Goal: Communication & Community: Participate in discussion

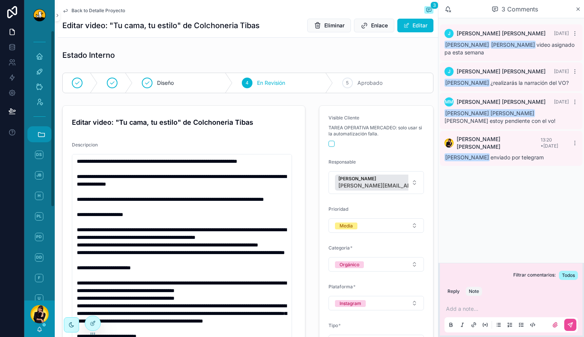
scroll to position [57, 0]
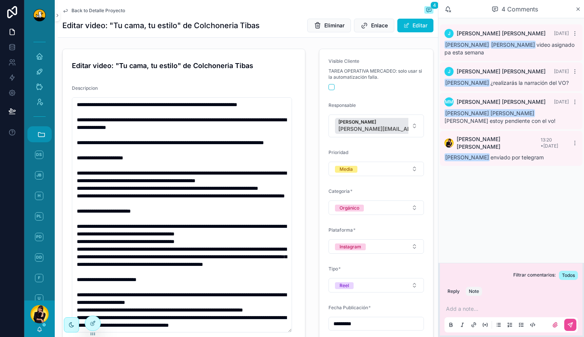
click at [42, 183] on div "DS Duck Studios JB JBs Burgers H HiTec PL Prada Lab PD Prada [PERSON_NAME] DDS …" at bounding box center [39, 288] width 24 height 283
click at [41, 174] on span "JB" at bounding box center [39, 175] width 8 height 8
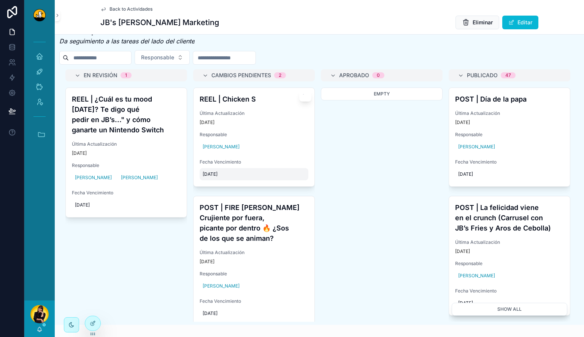
scroll to position [342, 0]
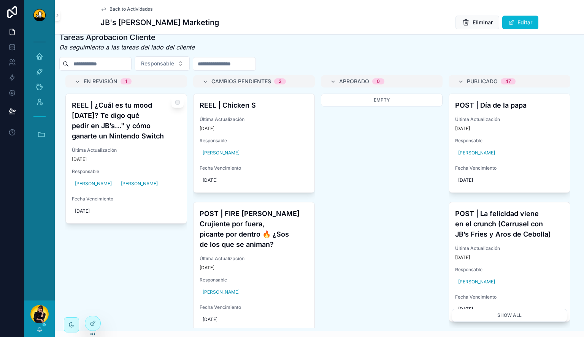
click at [145, 140] on div "REEL | ¿Cuál es tu mood hoy? Te digo qué pedir en JB’s..." y cómo ganarte un Ni…" at bounding box center [126, 158] width 121 height 129
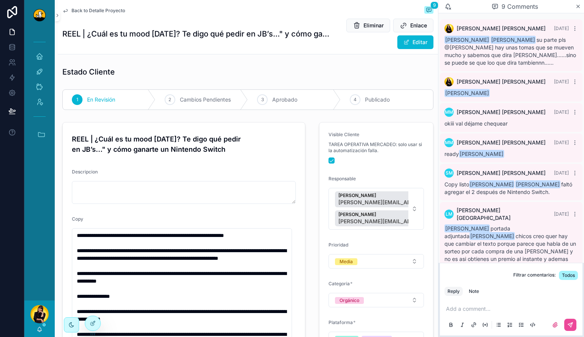
scroll to position [95, 0]
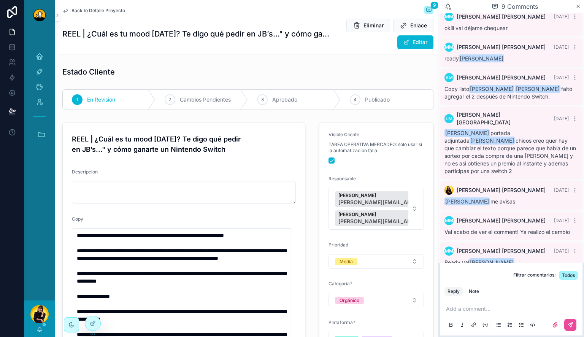
click at [506, 308] on p "scrollable content" at bounding box center [513, 309] width 134 height 8
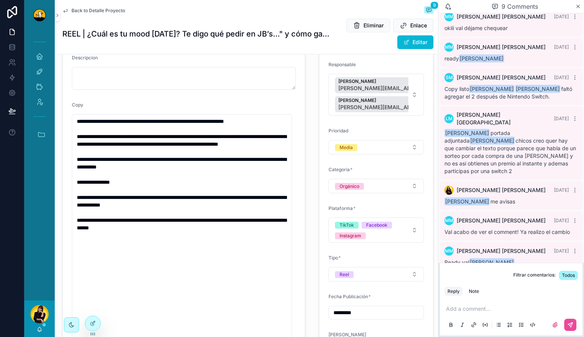
scroll to position [0, 0]
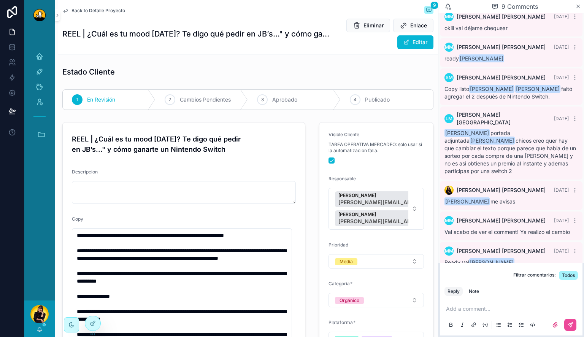
click at [78, 9] on span "Back to Detalle Proyecto" at bounding box center [99, 11] width 54 height 6
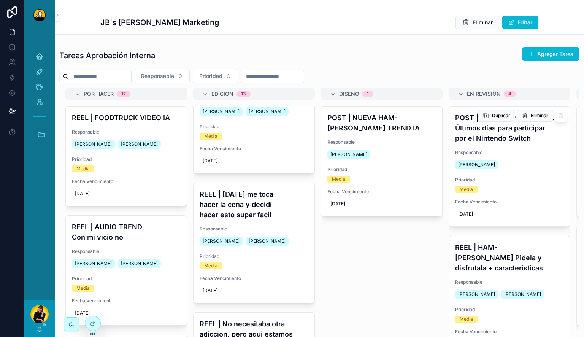
click at [494, 145] on div "POST | Excusa para ir a JB’s... Últimos días para participar por el Nintendo Sw…" at bounding box center [509, 167] width 121 height 120
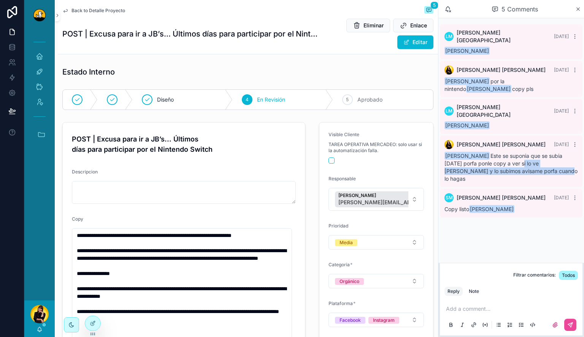
drag, startPoint x: 524, startPoint y: 161, endPoint x: 511, endPoint y: 151, distance: 16.3
click at [511, 152] on div "Sergio Maldonado Este se suponia que se subia hoy porfa ponle copy a ver si lo …" at bounding box center [512, 167] width 134 height 30
click at [511, 153] on span "Sergio Maldonado Este se suponia que se subia hoy porfa ponle copy a ver si lo …" at bounding box center [511, 167] width 133 height 29
click at [367, 95] on div "5 Aprobado" at bounding box center [383, 100] width 100 height 20
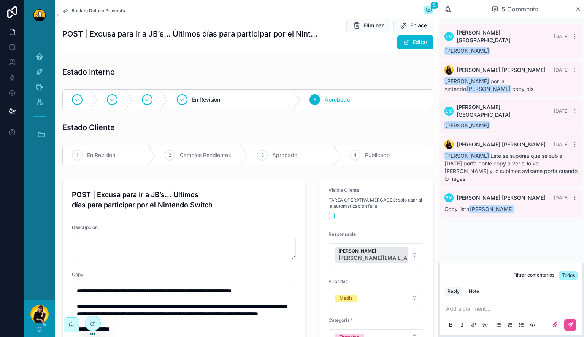
click at [102, 14] on div "Back to Detalle Proyecto 5" at bounding box center [247, 10] width 371 height 9
click at [102, 11] on span "Back to Detalle Proyecto" at bounding box center [99, 11] width 54 height 6
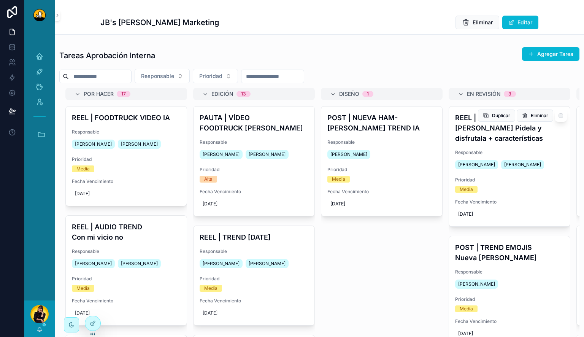
click at [502, 133] on div "REEL | HAM-BURGER Pidela y disfrutala + características Responsable Miguel Madr…" at bounding box center [509, 167] width 121 height 120
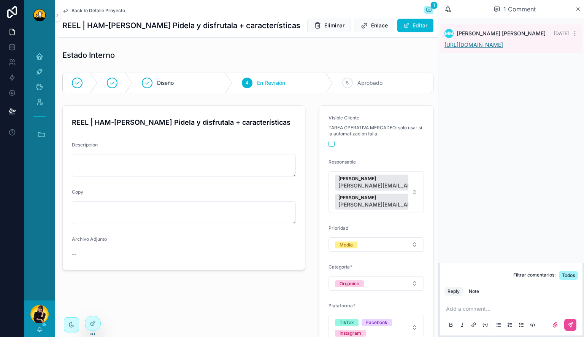
click at [476, 48] on link "https://drive.google.com/drive/folders/1H-dGBpm4uTN6cPX9v9OUOwp4Fw8tPOFb?usp=dr…" at bounding box center [474, 44] width 59 height 6
click at [481, 312] on p "scrollable content" at bounding box center [513, 309] width 134 height 8
click at [476, 291] on div "Note" at bounding box center [474, 291] width 10 height 6
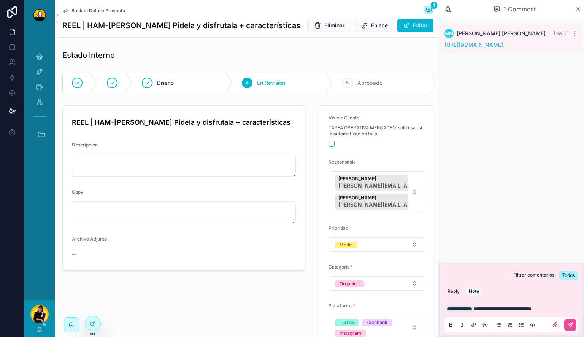
click at [566, 312] on p "**********" at bounding box center [513, 309] width 134 height 8
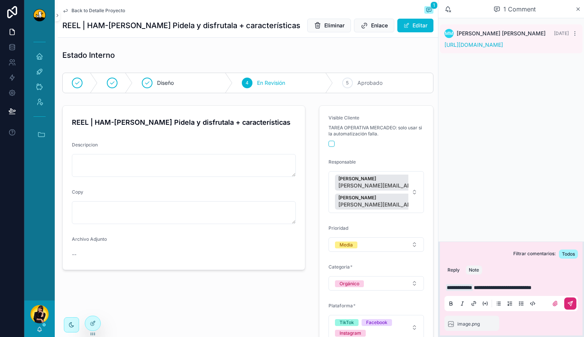
click at [572, 304] on icon "scrollable content" at bounding box center [570, 303] width 5 height 5
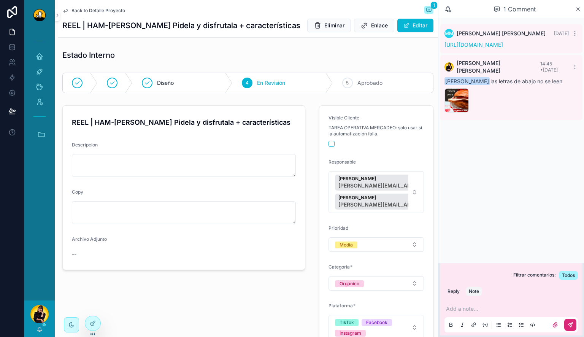
click at [110, 10] on span "Back to Detalle Proyecto" at bounding box center [99, 11] width 54 height 6
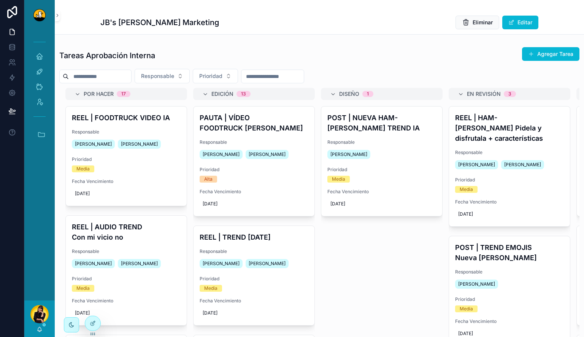
scroll to position [38, 0]
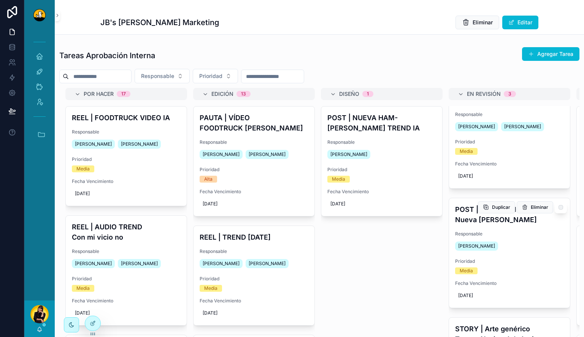
click at [524, 212] on h4 "POST | TREND EMOJIS Nueva burger" at bounding box center [509, 214] width 109 height 21
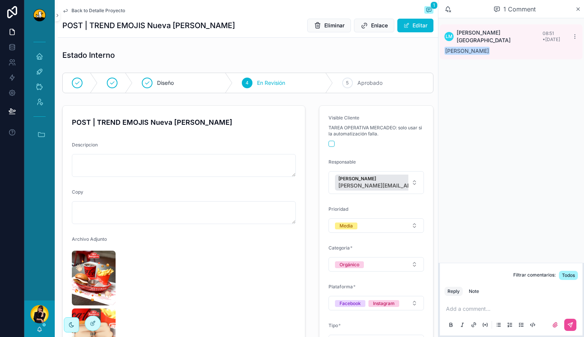
scroll to position [152, 0]
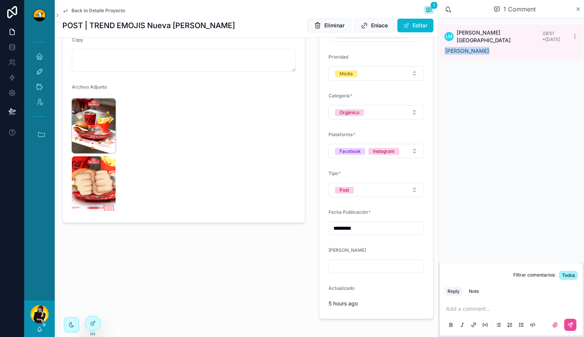
click at [94, 115] on img "scrollable content" at bounding box center [94, 126] width 44 height 55
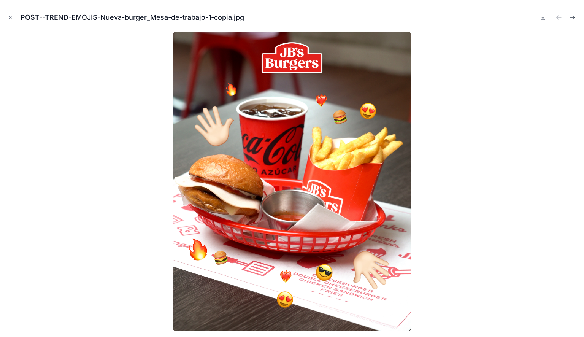
click at [571, 16] on icon "Next file" at bounding box center [573, 18] width 8 height 8
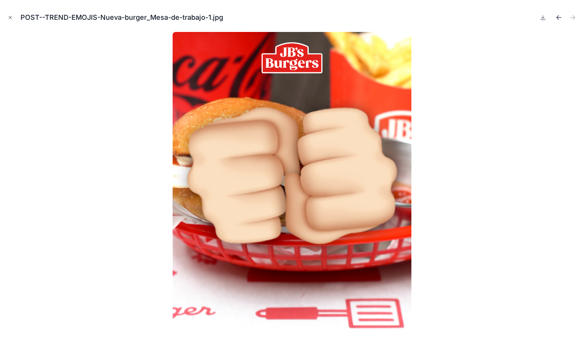
click at [557, 17] on icon "Previous file" at bounding box center [558, 17] width 2 height 2
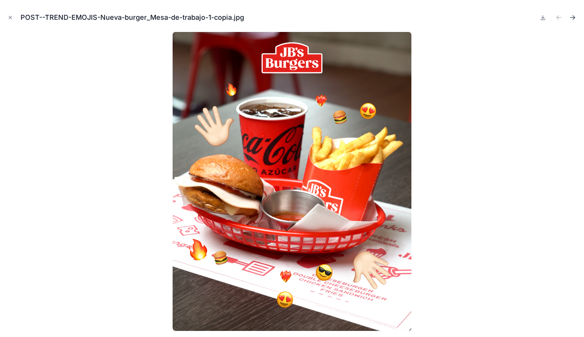
click at [571, 17] on icon "Next file" at bounding box center [573, 17] width 5 height 0
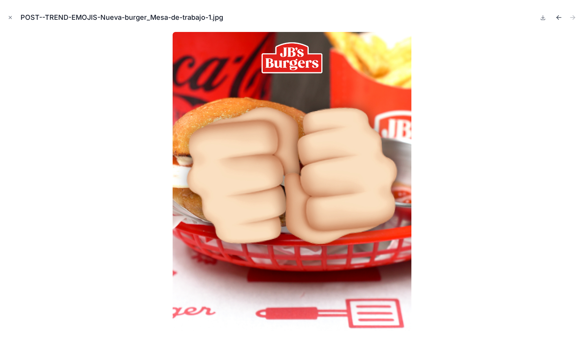
click at [556, 17] on icon "Previous file" at bounding box center [559, 18] width 8 height 8
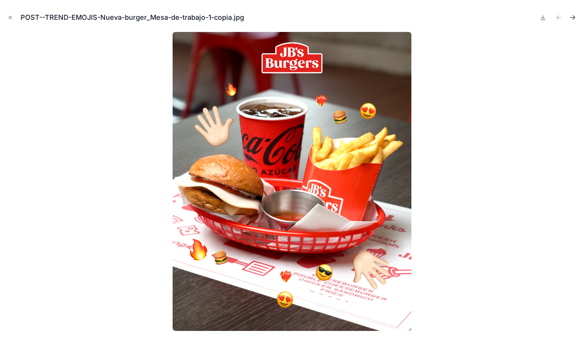
click at [573, 18] on icon "Next file" at bounding box center [573, 18] width 8 height 8
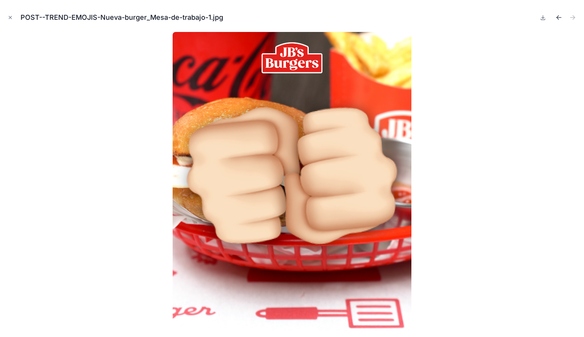
click at [560, 18] on icon "Previous file" at bounding box center [559, 18] width 8 height 8
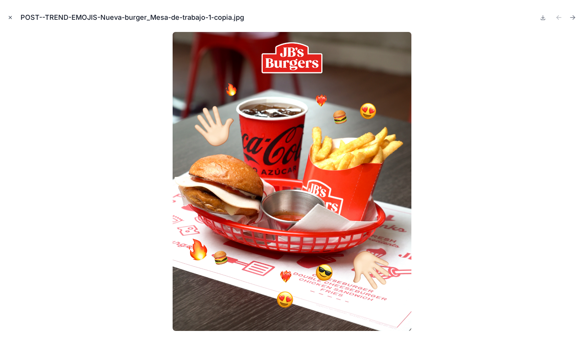
click at [8, 17] on icon "Close modal" at bounding box center [10, 17] width 5 height 5
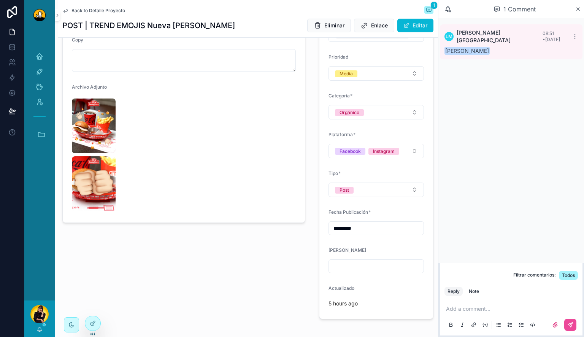
click at [500, 309] on p "scrollable content" at bounding box center [513, 309] width 134 height 8
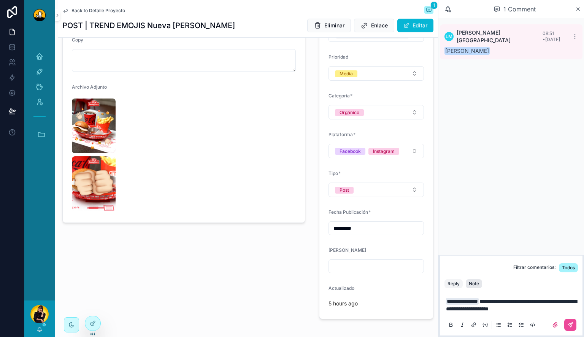
click at [480, 286] on button "Note" at bounding box center [474, 283] width 16 height 9
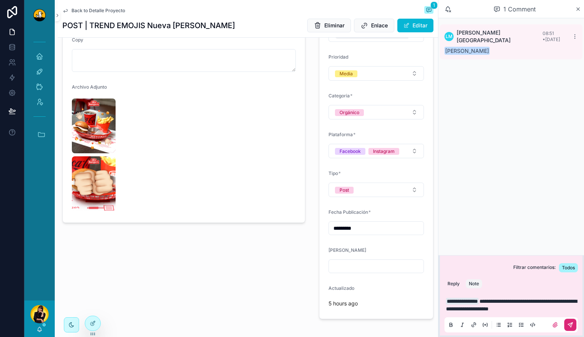
click at [571, 323] on icon "scrollable content" at bounding box center [571, 325] width 6 height 6
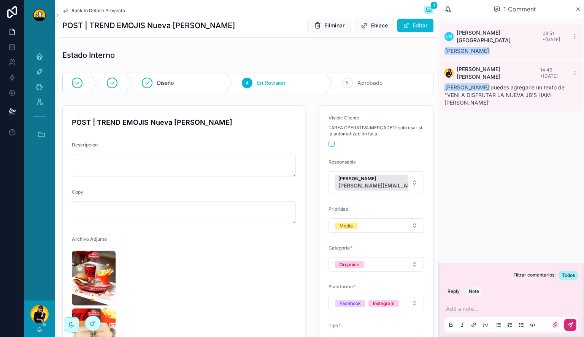
click at [100, 8] on span "Back to Detalle Proyecto" at bounding box center [99, 11] width 54 height 6
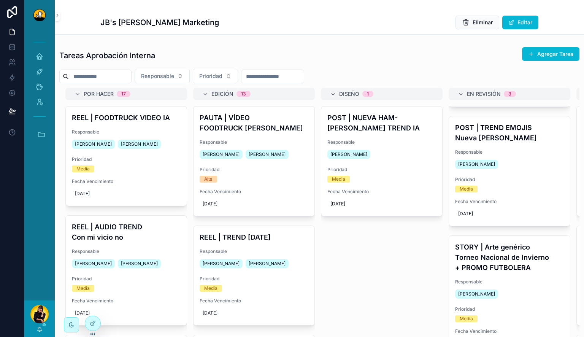
scroll to position [130, 0]
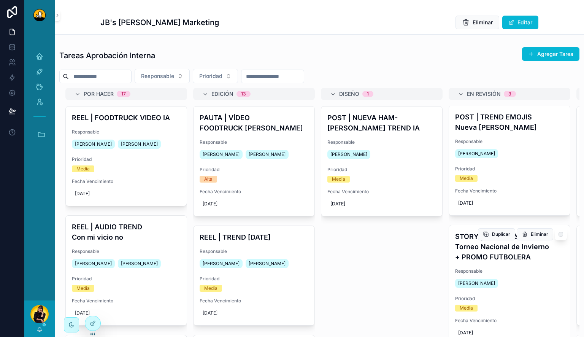
click at [497, 250] on h4 "STORY | Arte genérico Torneo Nacional de Invierno + PROMO FUTBOLERA" at bounding box center [509, 246] width 109 height 31
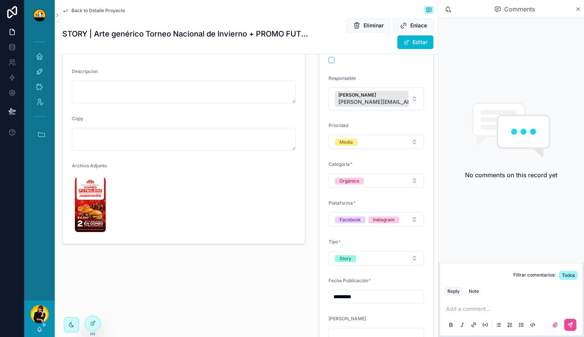
scroll to position [152, 0]
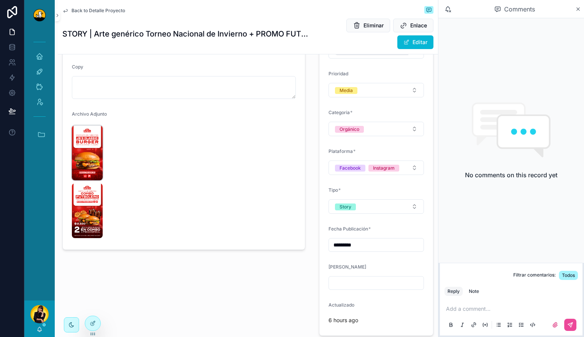
click at [84, 154] on img "scrollable content" at bounding box center [87, 153] width 31 height 55
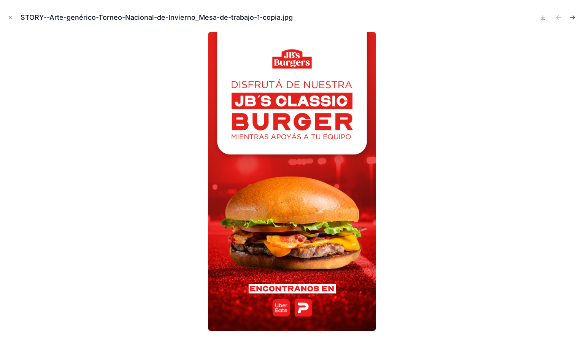
click at [574, 19] on icon "Next file" at bounding box center [574, 18] width 2 height 2
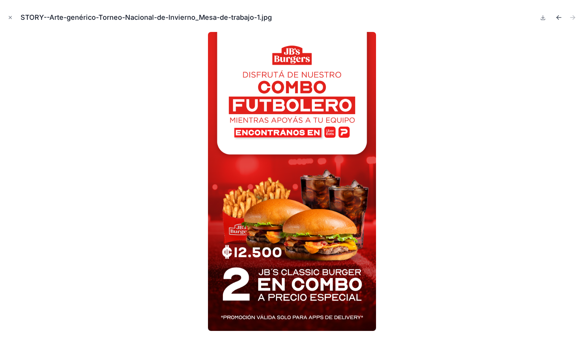
click at [557, 16] on icon "Previous file" at bounding box center [559, 18] width 8 height 8
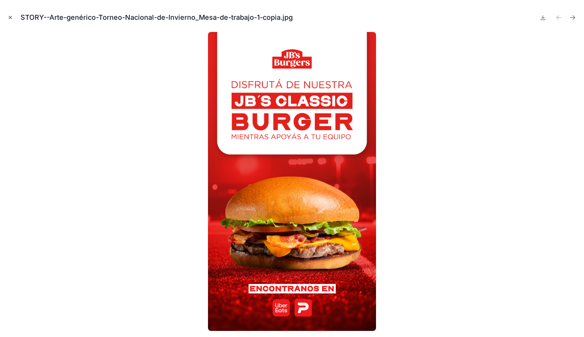
click at [8, 19] on icon "Close modal" at bounding box center [10, 17] width 5 height 5
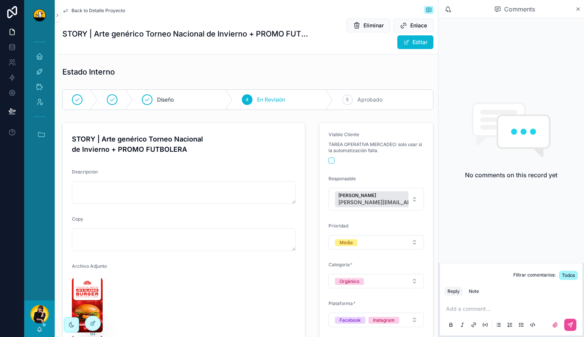
drag, startPoint x: 354, startPoint y: 100, endPoint x: 220, endPoint y: 56, distance: 140.7
click at [358, 100] on span "Aprobado" at bounding box center [370, 100] width 25 height 8
click at [80, 11] on span "Back to Detalle Proyecto" at bounding box center [99, 11] width 54 height 6
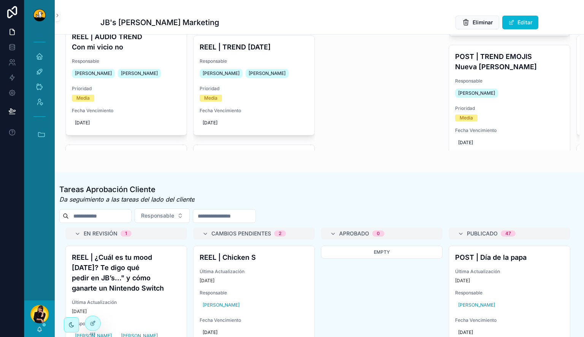
scroll to position [38, 0]
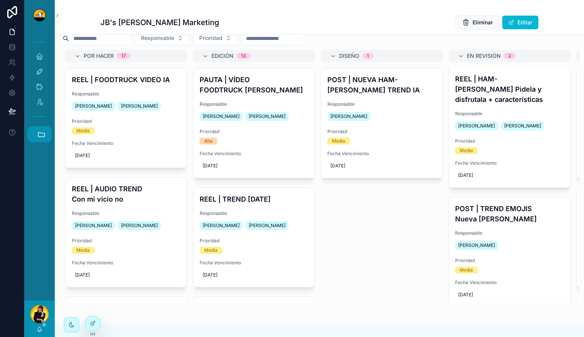
click at [36, 129] on button "Accesos rápidos" at bounding box center [39, 134] width 24 height 16
click at [40, 199] on span "H" at bounding box center [39, 196] width 8 height 8
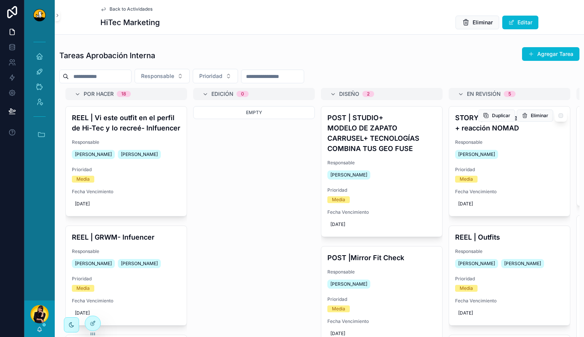
click at [525, 166] on div "STORY | Swipe the Fit + reacción NOMAD Responsable Lewis Montenegro Prioridad M…" at bounding box center [509, 162] width 121 height 110
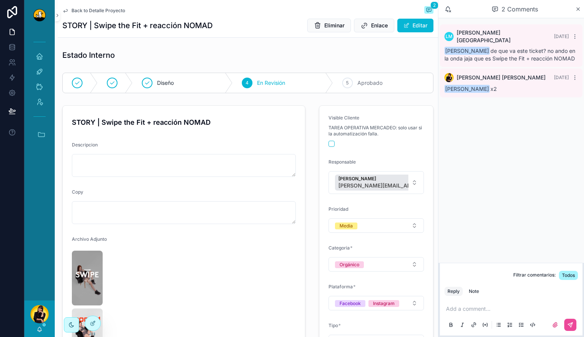
scroll to position [76, 0]
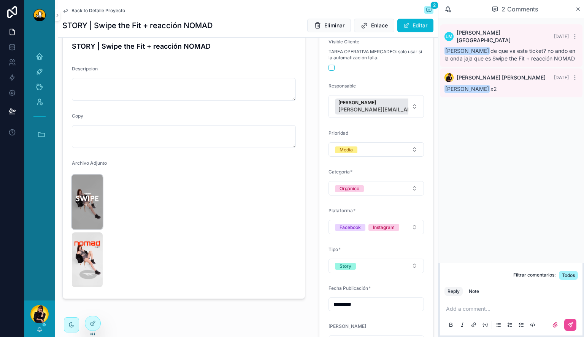
click at [82, 197] on img "scrollable content" at bounding box center [87, 202] width 31 height 55
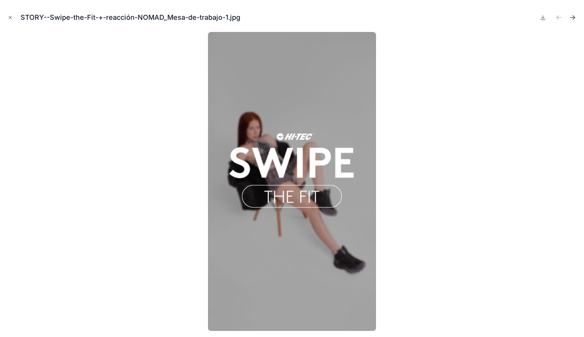
click at [572, 15] on icon "Next file" at bounding box center [573, 18] width 8 height 8
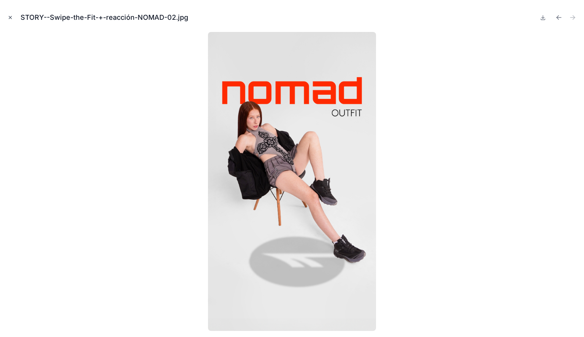
click at [13, 16] on button "Close modal" at bounding box center [10, 17] width 8 height 8
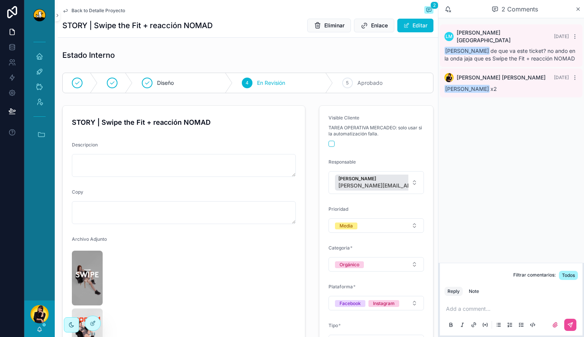
click at [92, 11] on span "Back to Detalle Proyecto" at bounding box center [99, 11] width 54 height 6
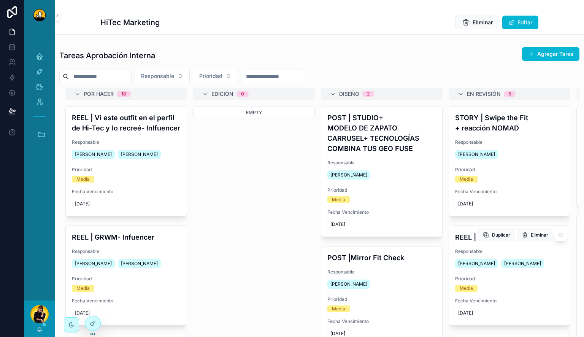
click at [510, 247] on div "REEL | Outfits Responsable Alvaro De Armas Lewis Montenegro Prioridad Media Fec…" at bounding box center [509, 275] width 121 height 99
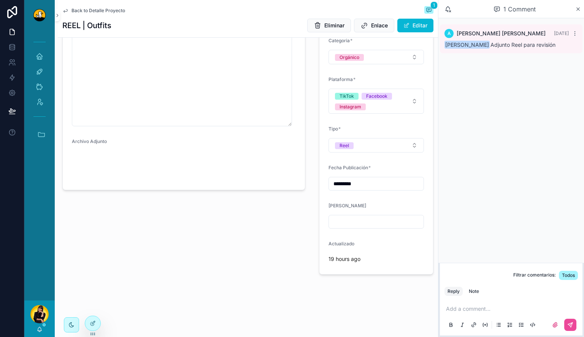
scroll to position [226, 0]
click at [87, 179] on video "scrollable content" at bounding box center [97, 166] width 51 height 26
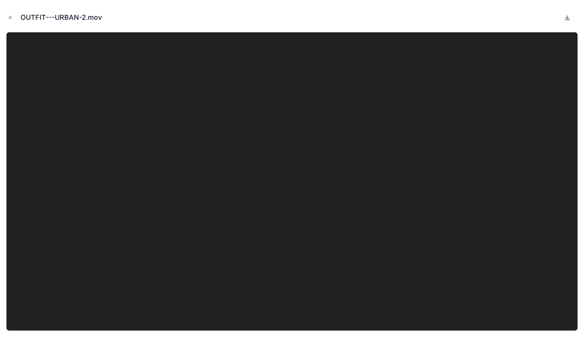
click at [569, 19] on icon at bounding box center [568, 19] width 4 height 1
click at [8, 16] on icon "Close modal" at bounding box center [10, 17] width 5 height 5
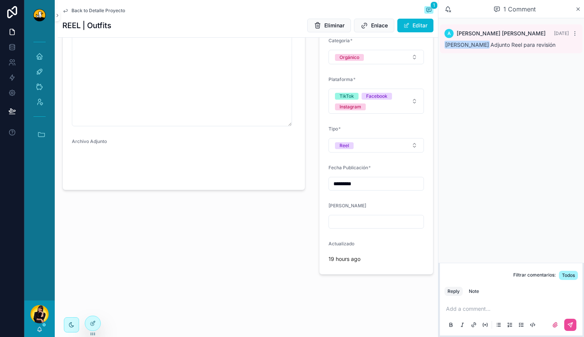
click at [72, 13] on span "Back to Detalle Proyecto" at bounding box center [99, 11] width 54 height 6
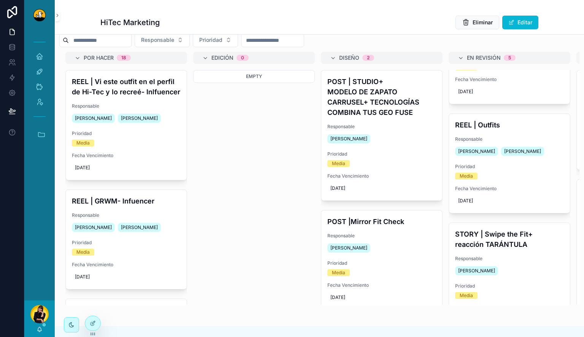
scroll to position [152, 0]
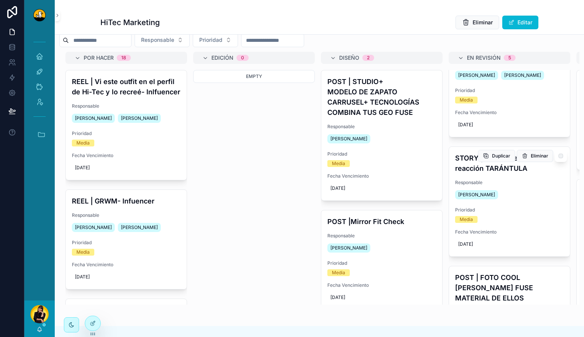
click at [522, 172] on h4 "STORY | Swipe the Fit+ reacción TARÁNTULA" at bounding box center [509, 163] width 109 height 21
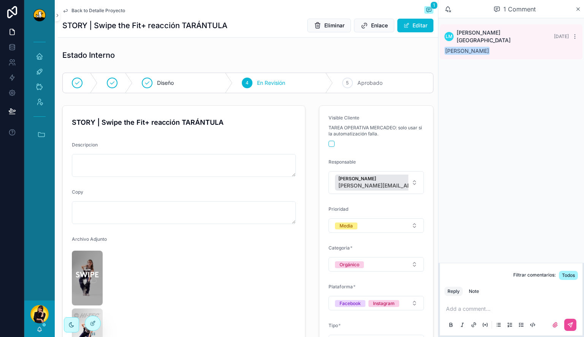
scroll to position [76, 0]
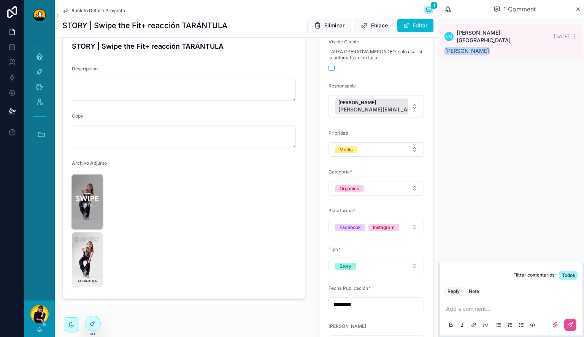
click at [82, 198] on img "scrollable content" at bounding box center [87, 202] width 31 height 55
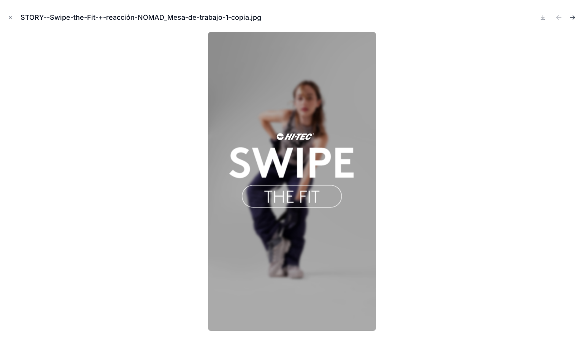
click at [576, 18] on icon "Next file" at bounding box center [573, 18] width 8 height 8
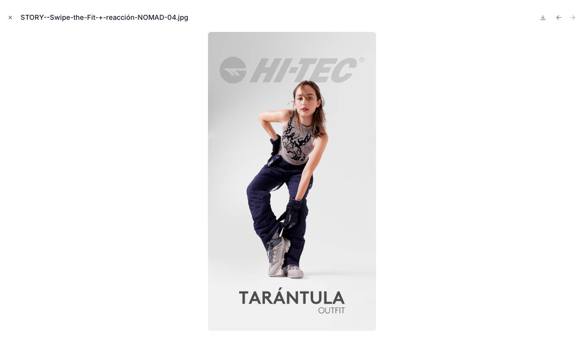
click at [10, 19] on icon "Close modal" at bounding box center [10, 17] width 5 height 5
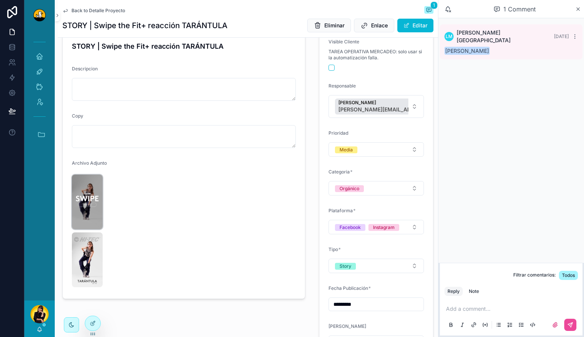
click at [82, 205] on img "scrollable content" at bounding box center [87, 202] width 31 height 55
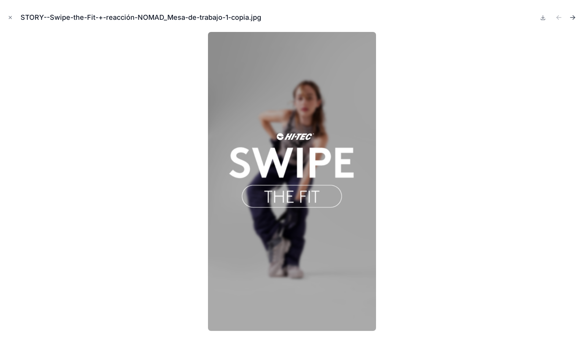
click at [573, 20] on icon "Next file" at bounding box center [573, 18] width 8 height 8
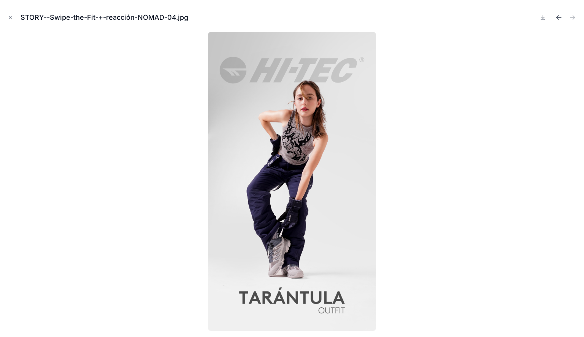
click at [558, 16] on icon "Previous file" at bounding box center [558, 17] width 2 height 2
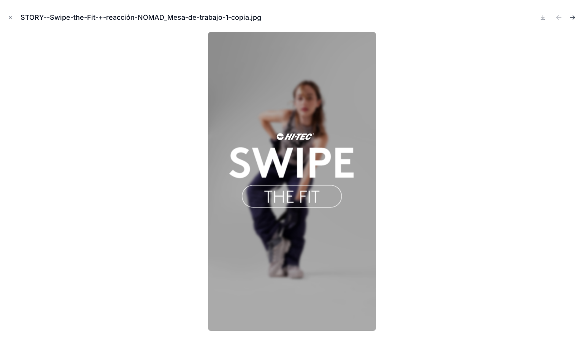
click at [573, 17] on icon "Next file" at bounding box center [573, 17] width 5 height 0
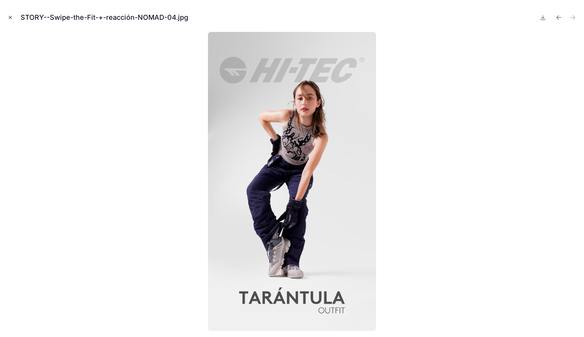
click at [9, 18] on icon "Close modal" at bounding box center [10, 17] width 3 height 3
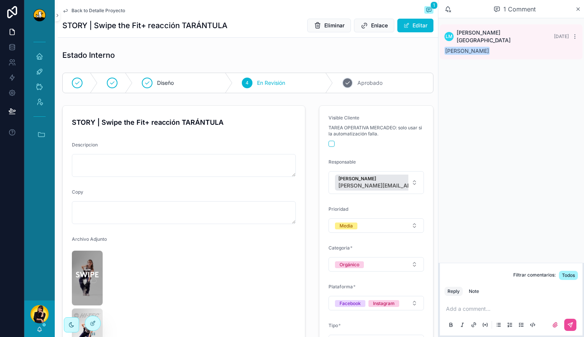
click at [346, 82] on icon "scrollable content" at bounding box center [348, 83] width 4 height 3
click at [89, 11] on span "Back to Detalle Proyecto" at bounding box center [99, 11] width 54 height 6
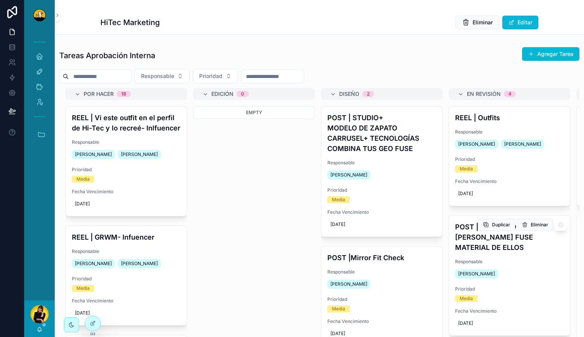
scroll to position [152, 0]
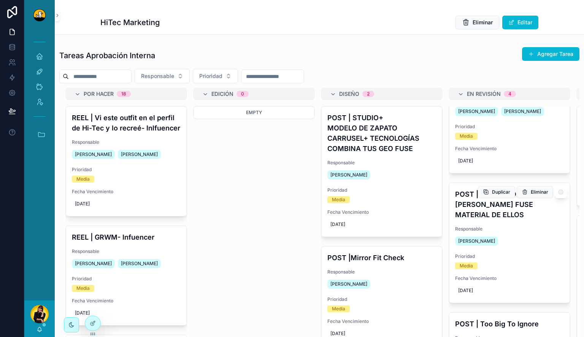
click at [511, 219] on div "POST | FOTO COOL URBANO- GEO FUSE MATERIAL DE ELLOS Responsable Lewis Montenegr…" at bounding box center [509, 243] width 121 height 120
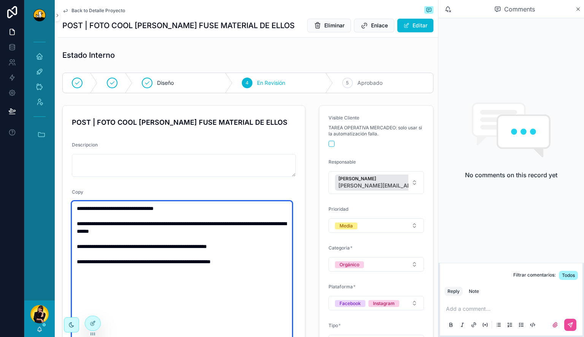
drag, startPoint x: 163, startPoint y: 226, endPoint x: 72, endPoint y: 204, distance: 94.1
click at [72, 204] on form "**********" at bounding box center [184, 279] width 242 height 347
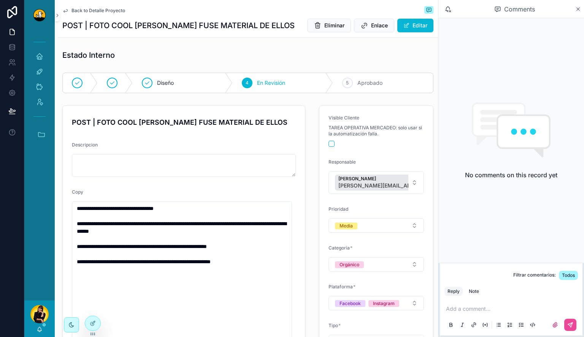
click at [239, 189] on div "Copy" at bounding box center [184, 193] width 224 height 9
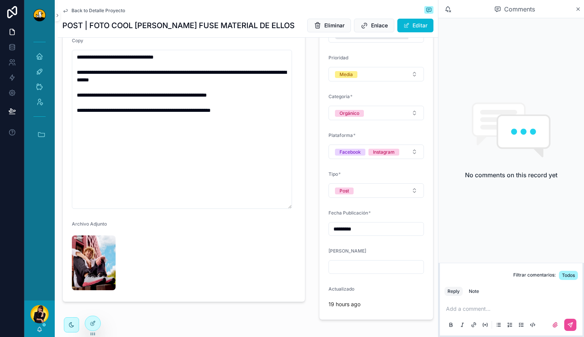
scroll to position [152, 0]
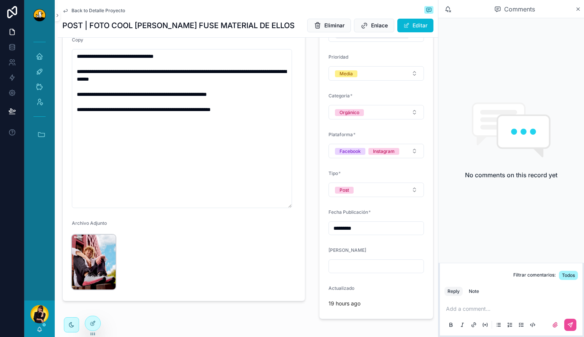
click at [88, 259] on img "scrollable content" at bounding box center [94, 262] width 44 height 55
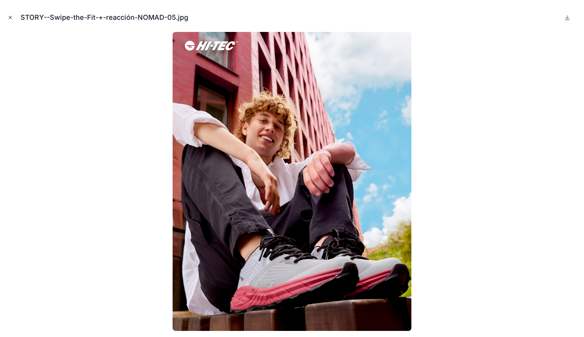
click at [13, 19] on icon "Close modal" at bounding box center [10, 17] width 5 height 5
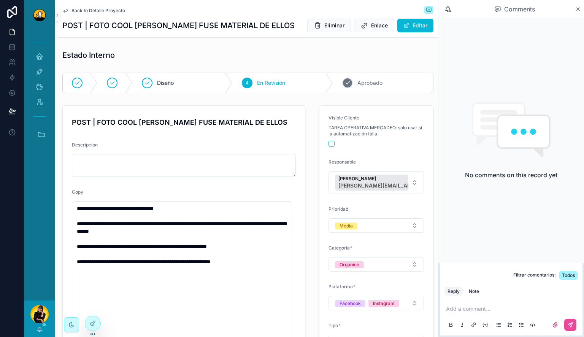
click at [345, 89] on div "5 Aprobado" at bounding box center [383, 83] width 100 height 20
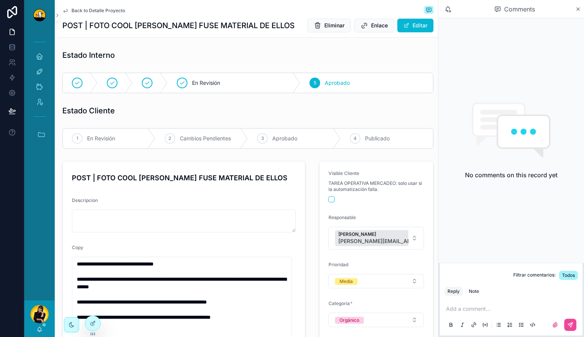
click at [79, 12] on span "Back to Detalle Proyecto" at bounding box center [99, 11] width 54 height 6
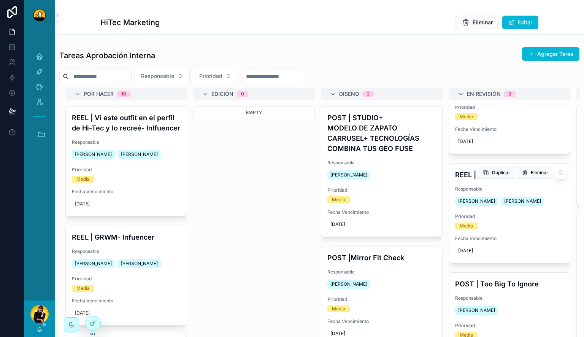
scroll to position [100, 0]
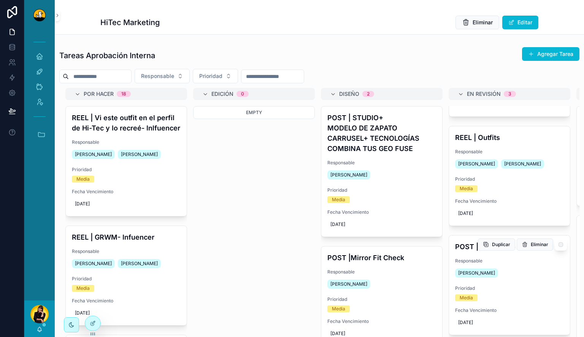
click at [514, 261] on span "Responsable" at bounding box center [509, 261] width 109 height 6
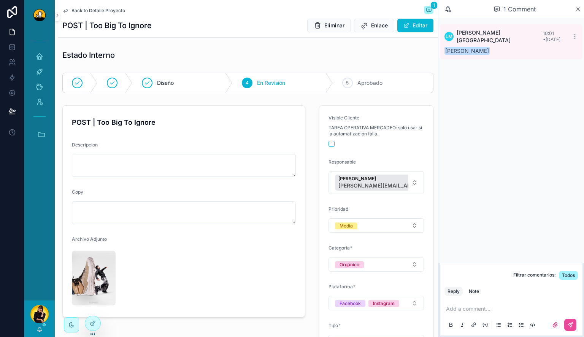
click at [102, 267] on img "scrollable content" at bounding box center [94, 278] width 44 height 55
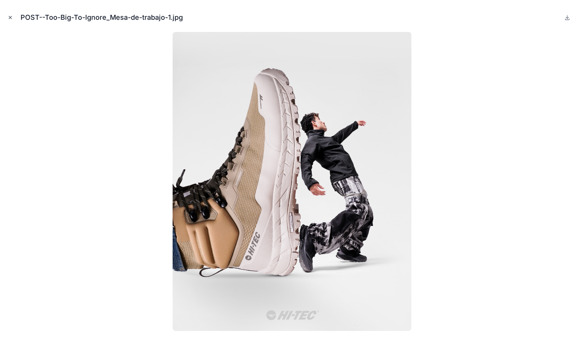
click at [11, 14] on button "Close modal" at bounding box center [10, 17] width 8 height 8
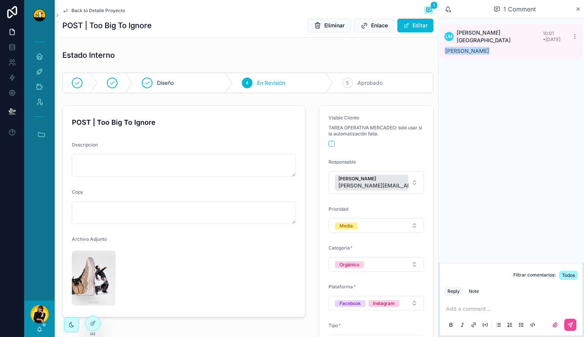
click at [477, 307] on p "scrollable content" at bounding box center [513, 309] width 134 height 8
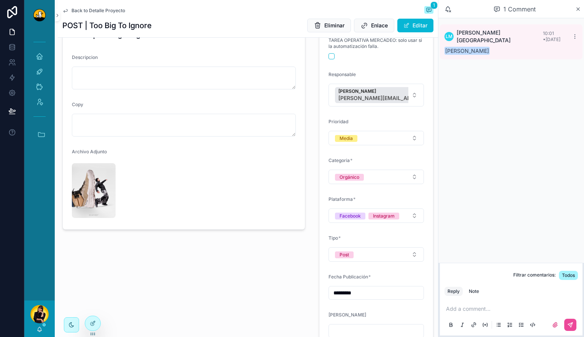
scroll to position [114, 0]
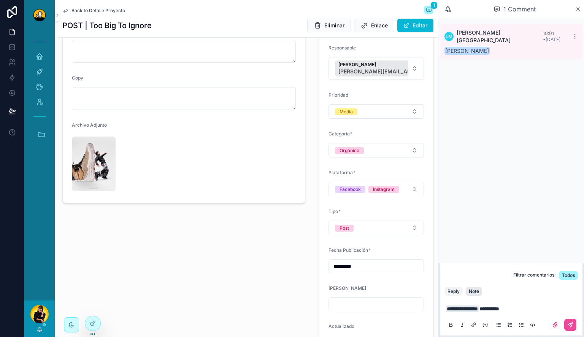
click at [477, 291] on div "Note" at bounding box center [474, 291] width 10 height 6
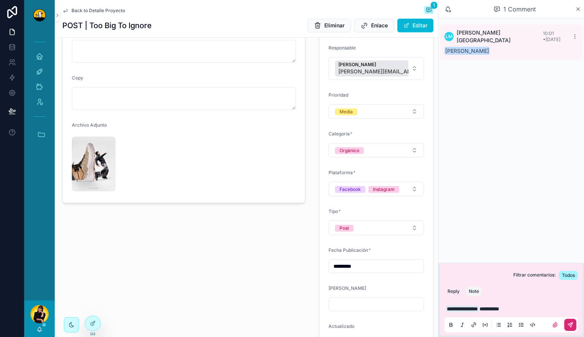
click at [572, 324] on icon "scrollable content" at bounding box center [571, 325] width 6 height 6
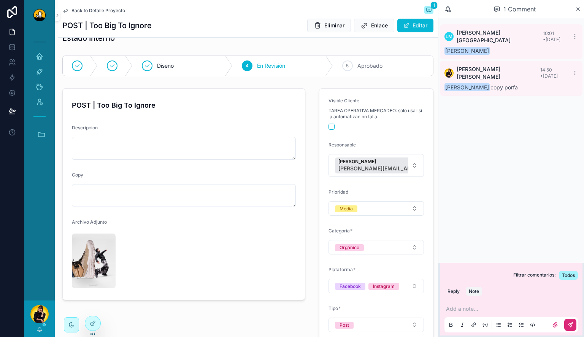
scroll to position [0, 0]
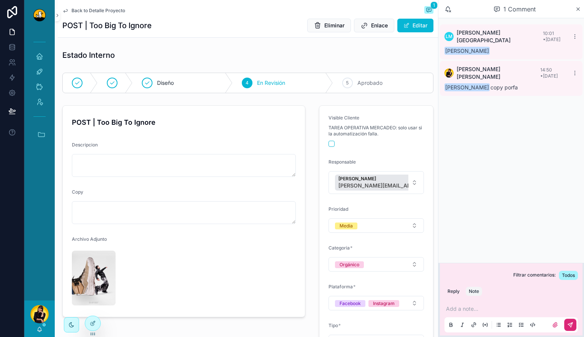
click at [74, 8] on span "Back to Detalle Proyecto" at bounding box center [99, 11] width 54 height 6
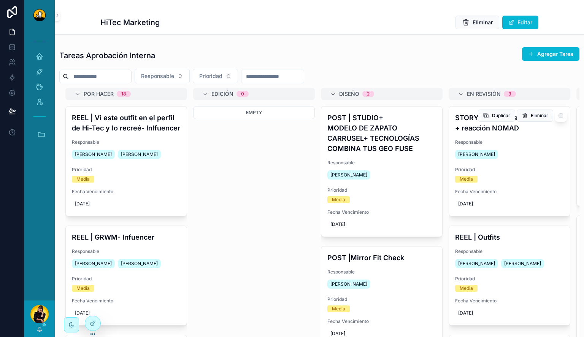
click at [532, 184] on div "STORY | Swipe the Fit + reacción NOMAD Responsable Lewis Montenegro Prioridad M…" at bounding box center [509, 162] width 121 height 110
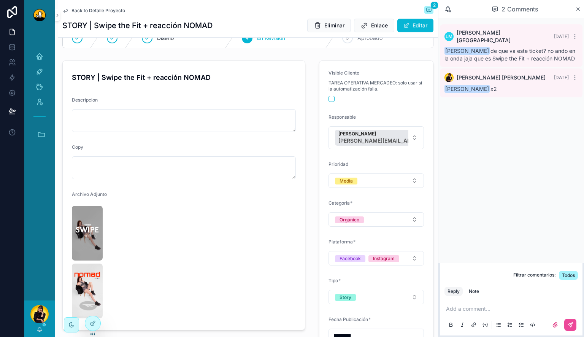
scroll to position [76, 0]
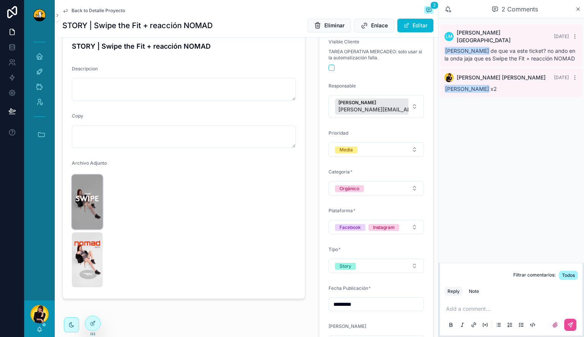
click at [80, 202] on img "scrollable content" at bounding box center [87, 202] width 31 height 55
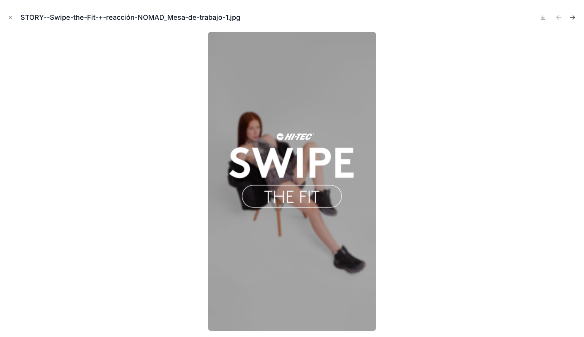
click at [573, 18] on icon "Next file" at bounding box center [573, 18] width 8 height 8
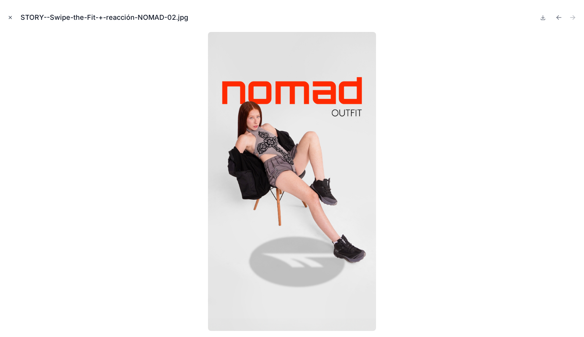
click at [11, 20] on button "Close modal" at bounding box center [10, 17] width 8 height 8
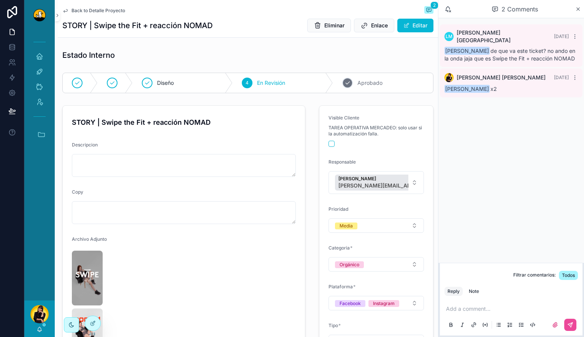
drag, startPoint x: 381, startPoint y: 87, endPoint x: 177, endPoint y: 49, distance: 207.9
click at [381, 87] on div "5 Aprobado" at bounding box center [383, 83] width 100 height 20
click at [98, 10] on span "Back to Detalle Proyecto" at bounding box center [99, 11] width 54 height 6
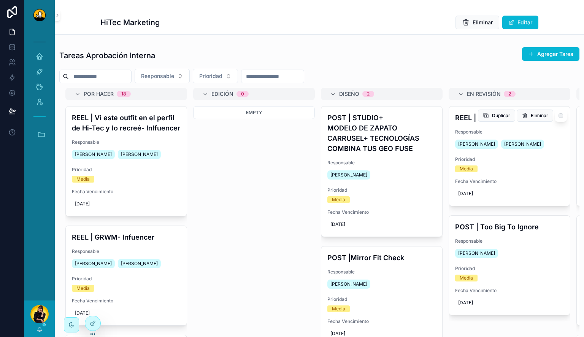
click at [514, 133] on span "Responsable" at bounding box center [509, 132] width 109 height 6
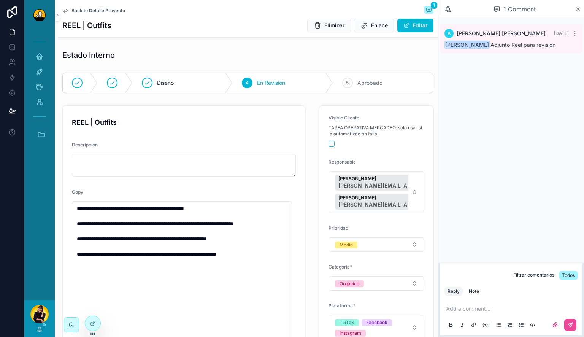
click at [96, 18] on div "Back to Detalle Proyecto 1 REEL | Outfits Eliminar Enlace Editar" at bounding box center [247, 18] width 371 height 37
click at [97, 15] on div "Back to Detalle Proyecto 1" at bounding box center [247, 10] width 371 height 9
click at [98, 13] on span "Back to Detalle Proyecto" at bounding box center [99, 11] width 54 height 6
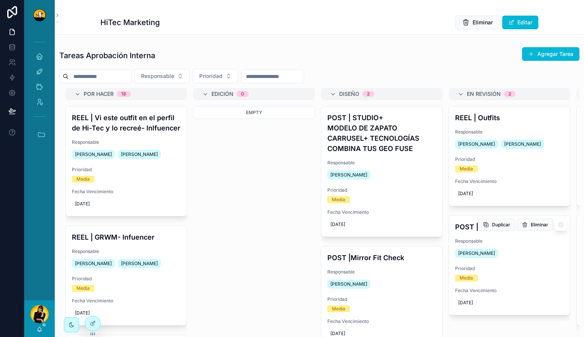
click at [498, 237] on div "POST | Too Big To Ignore Responsable Lewis Montenegro Prioridad Media Fecha Ven…" at bounding box center [509, 265] width 121 height 99
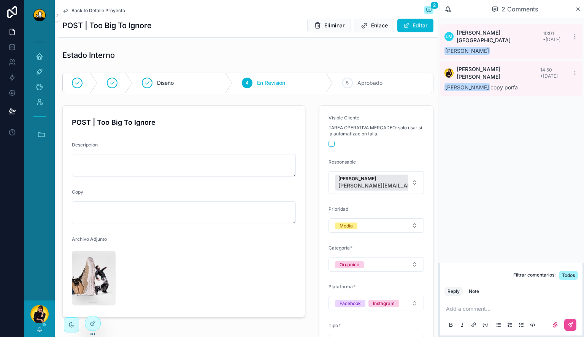
click at [90, 8] on span "Back to Detalle Proyecto" at bounding box center [99, 11] width 54 height 6
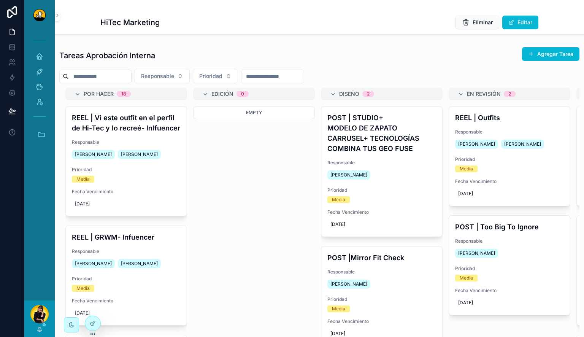
scroll to position [11, 0]
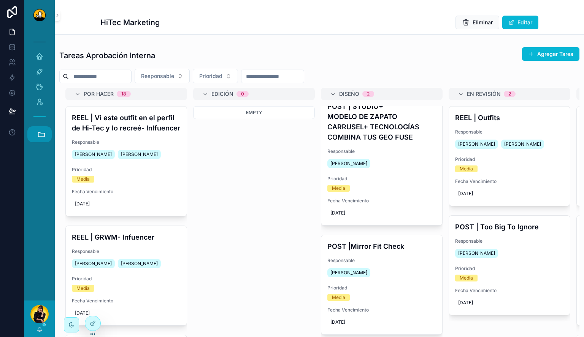
click at [42, 135] on icon "scrollable content" at bounding box center [41, 134] width 8 height 8
click at [41, 217] on span "PL" at bounding box center [39, 216] width 8 height 8
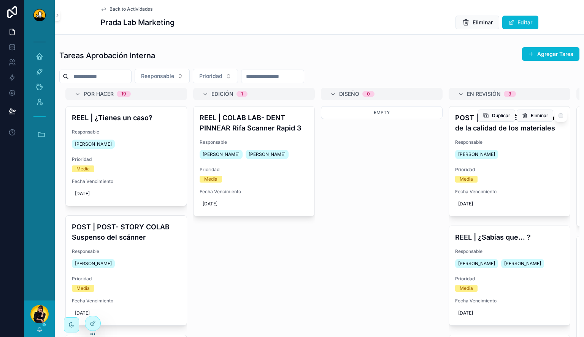
click at [526, 183] on div "POST | Casos de Éxito+ Hablar de la calidad de los materiales Responsable Barba…" at bounding box center [509, 162] width 121 height 110
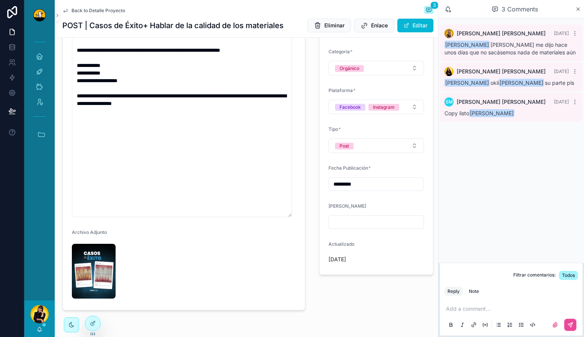
scroll to position [190, 0]
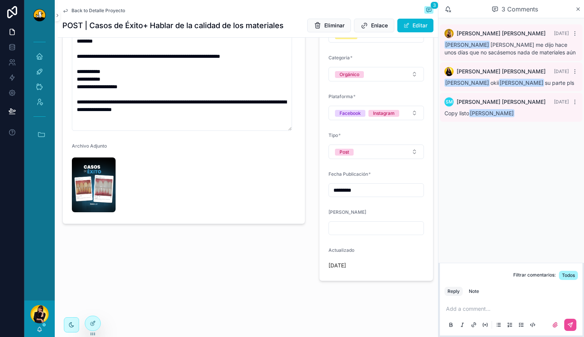
drag, startPoint x: 289, startPoint y: 222, endPoint x: 273, endPoint y: 123, distance: 100.2
click at [273, 123] on textarea "**********" at bounding box center [182, 71] width 220 height 120
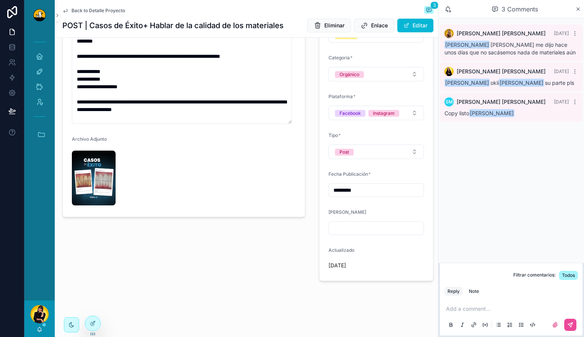
click at [315, 265] on div "Visible Cliente TAREA OPERATIVA MERCADEO: solo usar si la automatización falla.…" at bounding box center [377, 98] width 124 height 372
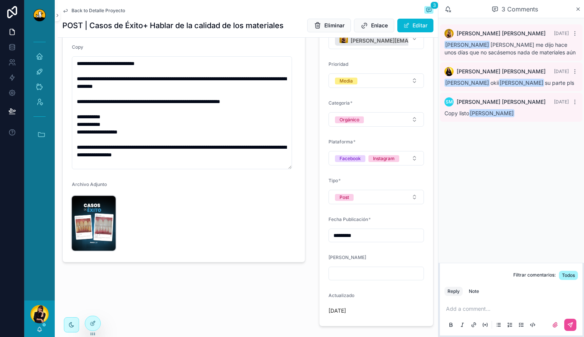
scroll to position [152, 0]
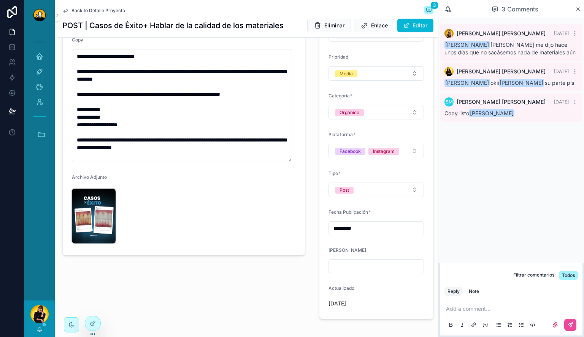
click at [107, 209] on img "scrollable content" at bounding box center [94, 216] width 44 height 55
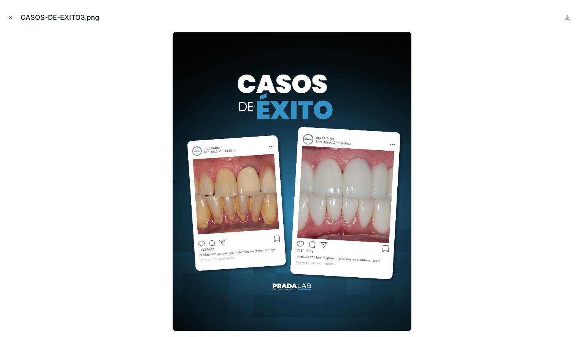
click at [11, 16] on icon "Close modal" at bounding box center [10, 17] width 3 height 3
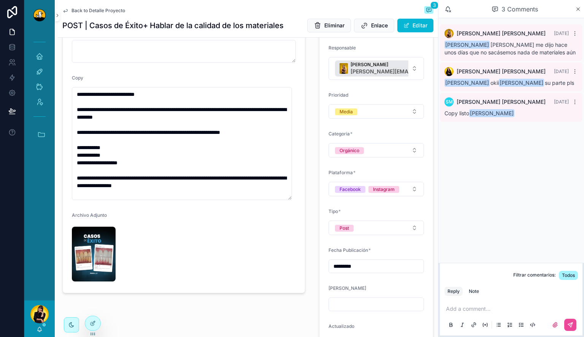
scroll to position [38, 0]
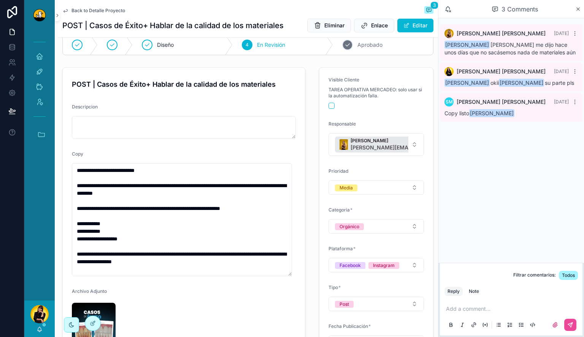
click at [358, 43] on span "Aprobado" at bounding box center [370, 45] width 25 height 8
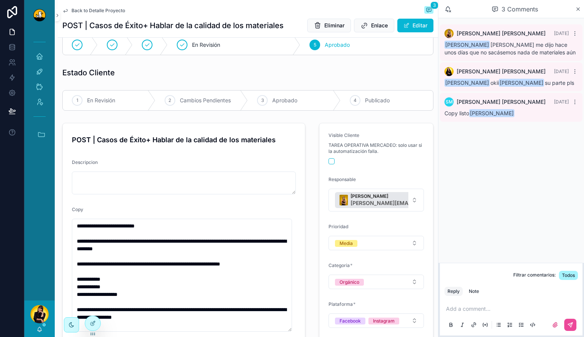
click at [110, 8] on span "Back to Detalle Proyecto" at bounding box center [99, 11] width 54 height 6
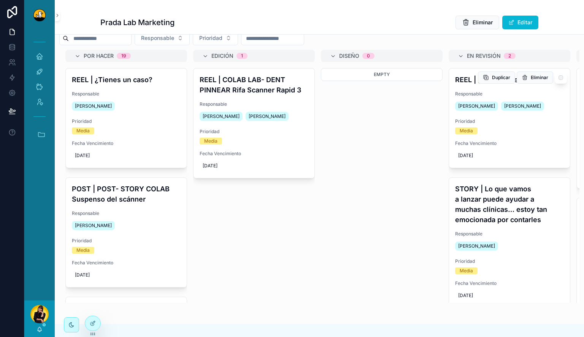
click at [530, 138] on div "REEL | ¿Sabías que... ? Responsable Alvaro De Armas Barbara Argotte Prioridad M…" at bounding box center [509, 117] width 121 height 99
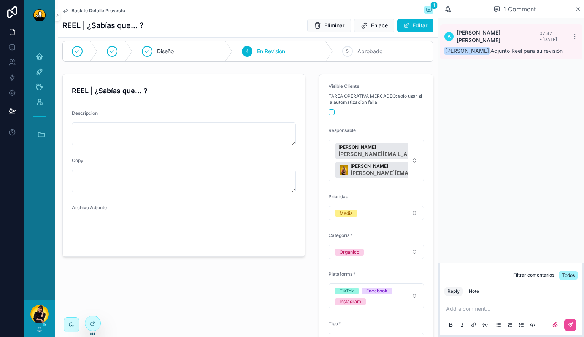
scroll to position [38, 0]
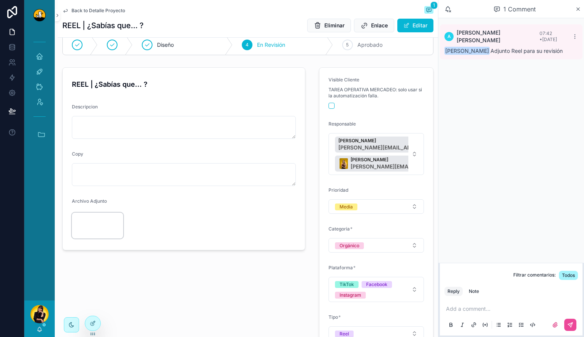
click at [91, 238] on video "scrollable content" at bounding box center [97, 226] width 51 height 26
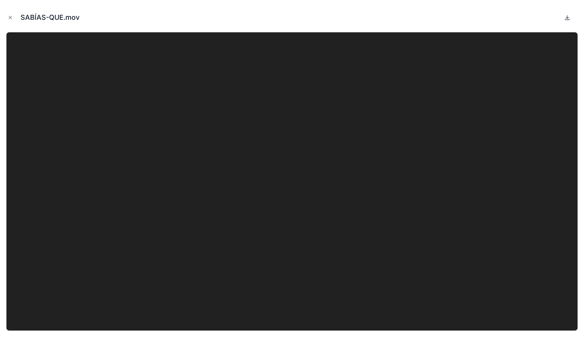
click at [567, 19] on icon at bounding box center [568, 17] width 6 height 6
drag, startPoint x: 9, startPoint y: 17, endPoint x: 61, endPoint y: 29, distance: 53.5
click at [9, 17] on icon "Close modal" at bounding box center [10, 17] width 5 height 5
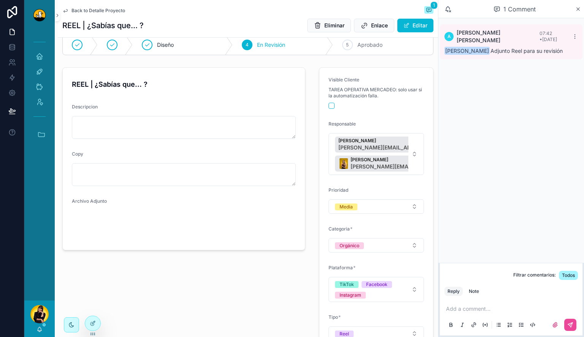
click at [486, 306] on p "scrollable content" at bounding box center [513, 309] width 134 height 8
click at [475, 291] on div "Note" at bounding box center [474, 291] width 10 height 6
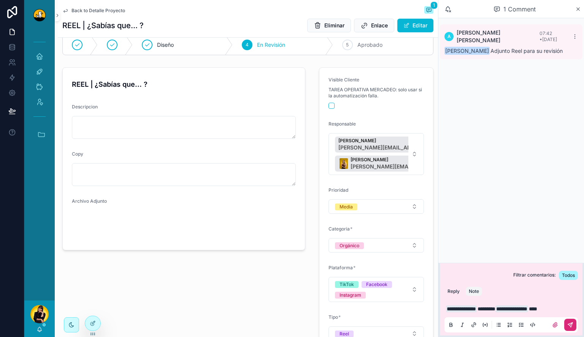
click at [576, 326] on button "scrollable content" at bounding box center [571, 325] width 12 height 12
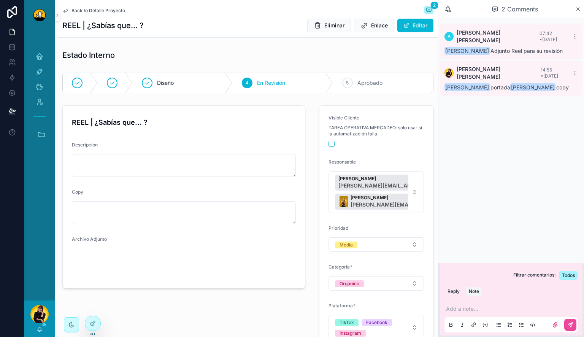
click at [117, 11] on span "Back to Detalle Proyecto" at bounding box center [99, 11] width 54 height 6
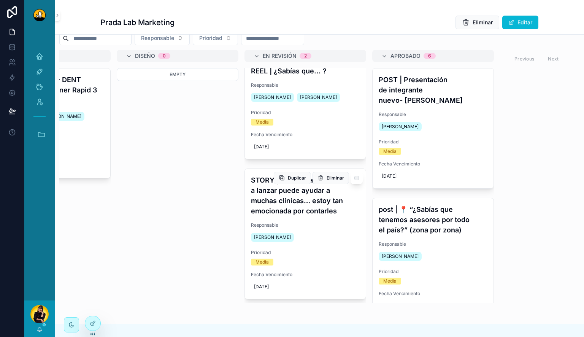
scroll to position [11, 0]
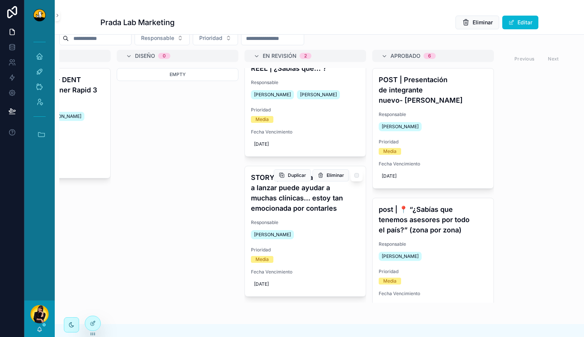
click at [305, 198] on h4 "STORY | Lo que vamos a lanzar puede ayudar a muchas clínicas… estoy tan emocion…" at bounding box center [305, 192] width 109 height 41
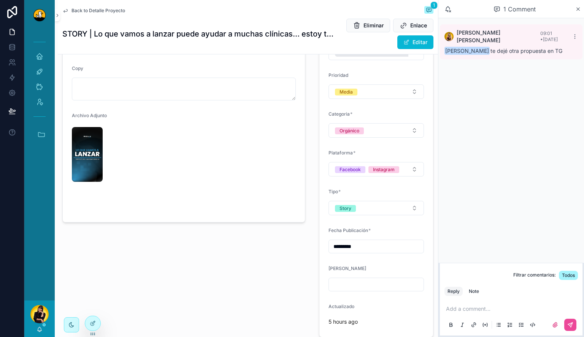
scroll to position [152, 0]
click at [259, 269] on div "STORY | Lo que vamos a lanzar puede ayudar a muchas clínicas… estoy tan emocion…" at bounding box center [184, 153] width 252 height 372
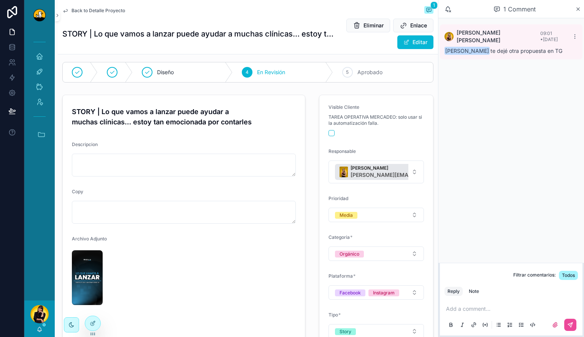
scroll to position [0, 0]
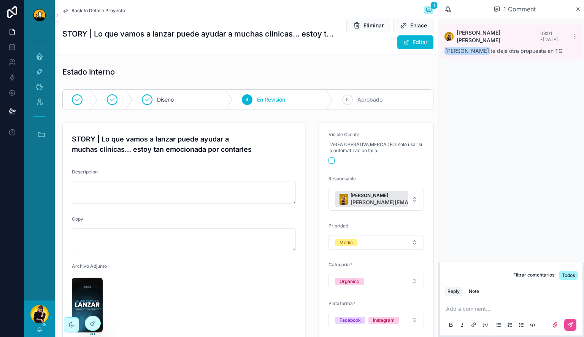
click at [111, 10] on span "Back to Detalle Proyecto" at bounding box center [99, 11] width 54 height 6
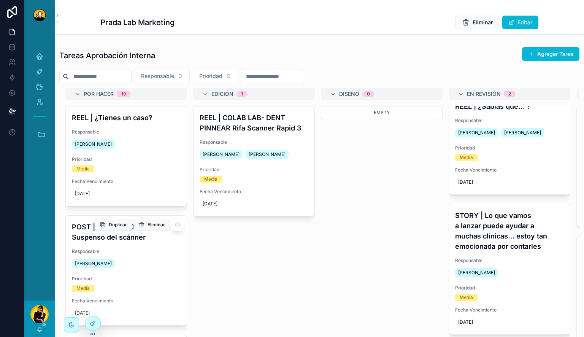
scroll to position [76, 0]
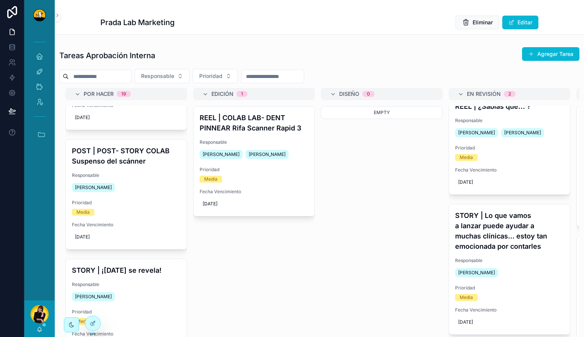
click at [310, 269] on div "Por Hacer 19 REEL | ¿Tienes un caso? Responsable Alvaro De Armas Prioridad Medi…" at bounding box center [319, 214] width 520 height 253
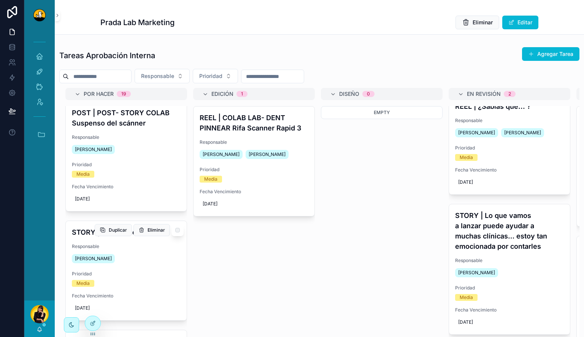
scroll to position [190, 0]
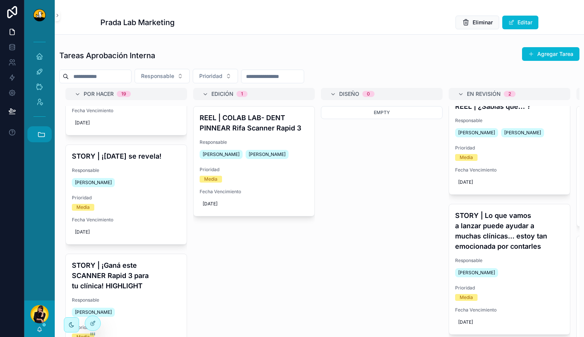
drag, startPoint x: 37, startPoint y: 140, endPoint x: 39, endPoint y: 136, distance: 4.5
click at [37, 140] on button "Accesos rápidos" at bounding box center [39, 134] width 24 height 16
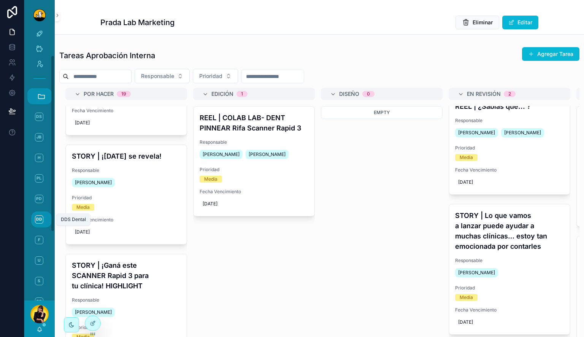
click at [43, 218] on link "DD DDS Dental" at bounding box center [41, 220] width 21 height 16
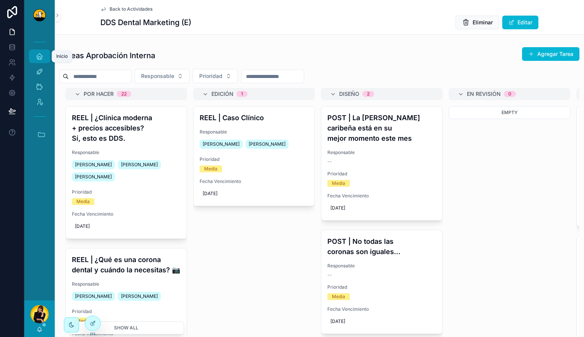
click at [35, 54] on div "Inicio" at bounding box center [39, 56] width 12 height 12
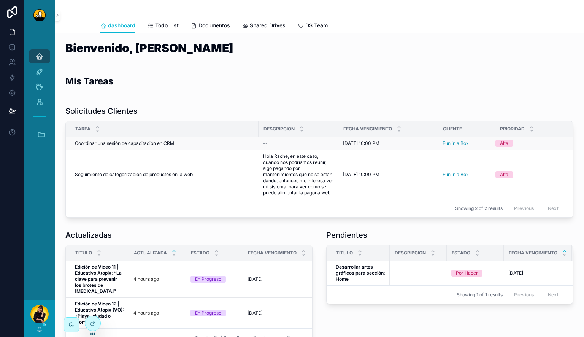
click at [285, 141] on div "--" at bounding box center [298, 143] width 71 height 6
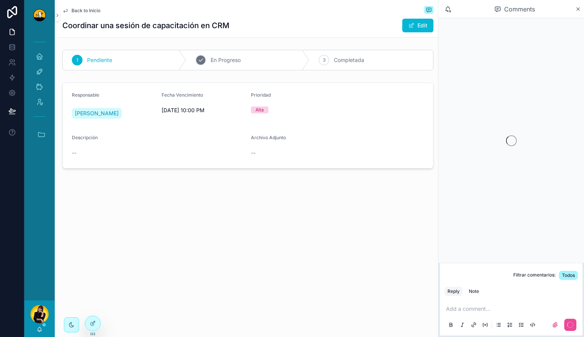
click at [254, 60] on div "2 En Progreso" at bounding box center [248, 60] width 124 height 20
click at [86, 10] on span "Back to Inicio" at bounding box center [86, 11] width 29 height 6
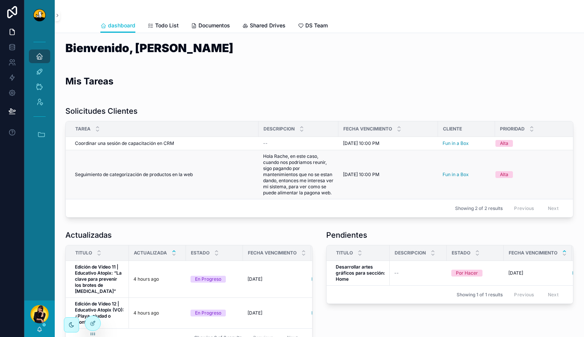
click at [182, 174] on span "Seguimiento de categorización de productos en la web" at bounding box center [134, 175] width 118 height 6
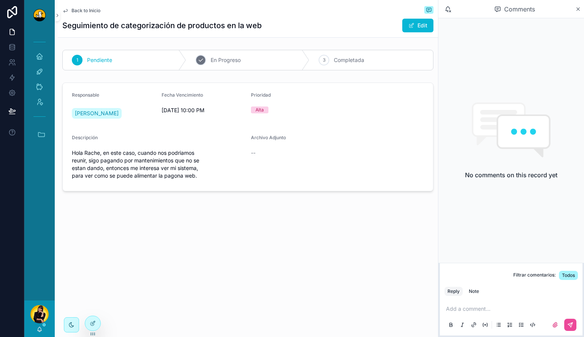
click at [274, 68] on div "2 En Progreso" at bounding box center [248, 60] width 124 height 20
click at [86, 8] on span "Back to Inicio" at bounding box center [86, 11] width 29 height 6
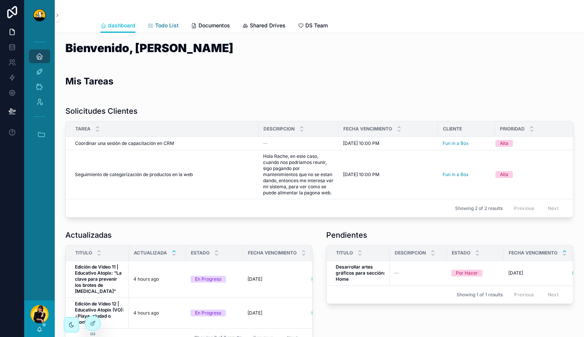
click at [166, 27] on span "Todo List" at bounding box center [167, 26] width 24 height 8
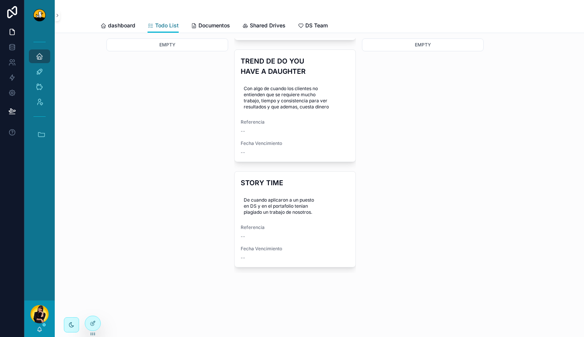
scroll to position [12, 0]
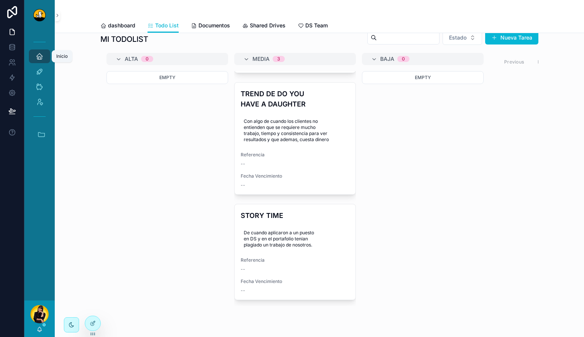
click at [40, 54] on icon "scrollable content" at bounding box center [40, 56] width 8 height 8
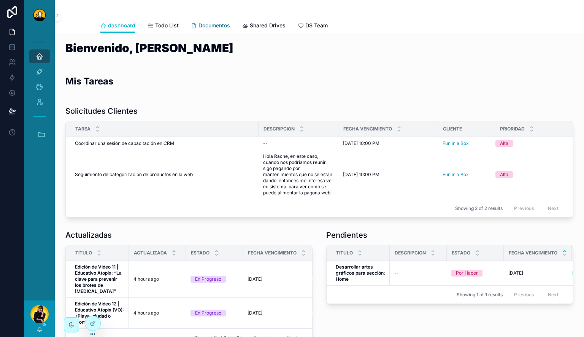
click at [193, 25] on icon "scrollable content" at bounding box center [194, 26] width 6 height 6
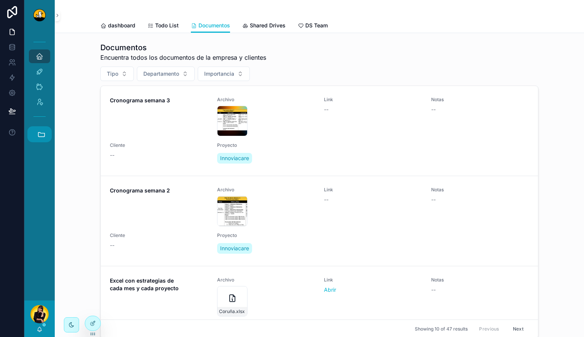
click at [46, 131] on button "Accesos rápidos" at bounding box center [39, 134] width 24 height 16
click at [257, 23] on span "Shared Drives" at bounding box center [268, 26] width 36 height 8
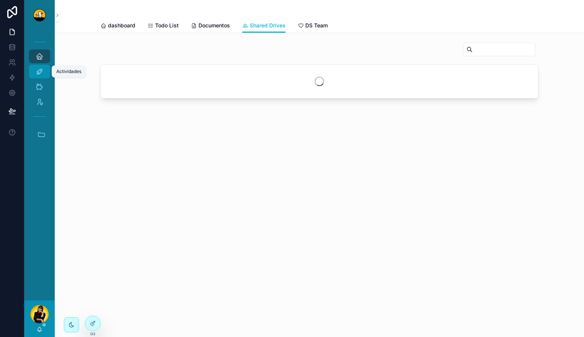
click at [32, 67] on link "Actividades" at bounding box center [39, 72] width 21 height 14
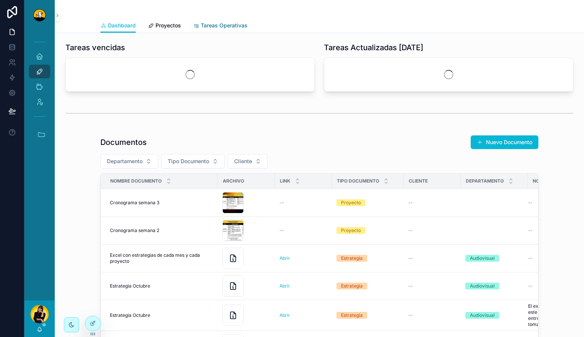
click at [227, 27] on span "Tareas Operativas" at bounding box center [224, 26] width 47 height 8
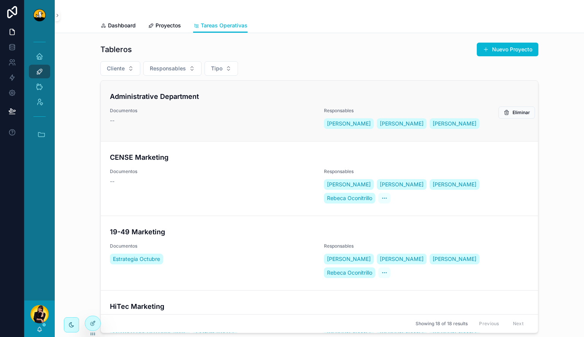
click at [204, 112] on span "Documentos" at bounding box center [212, 111] width 205 height 6
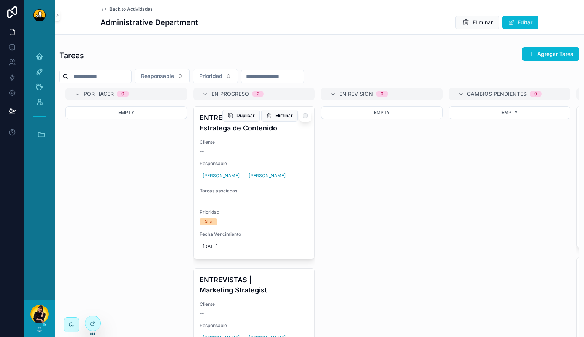
click at [249, 139] on span "Cliente" at bounding box center [254, 142] width 109 height 6
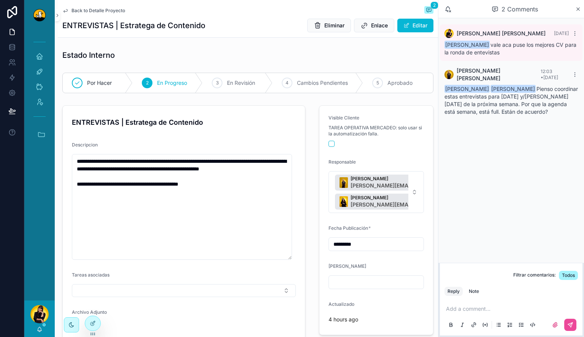
click at [103, 13] on span "Back to Detalle Proyecto" at bounding box center [99, 11] width 54 height 6
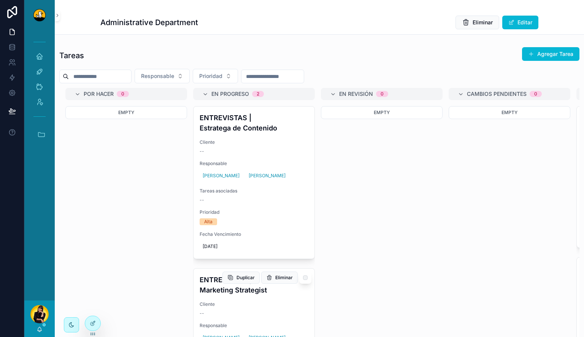
click at [261, 292] on h4 "ENTREVISTAS | Marketing Strategist" at bounding box center [254, 285] width 109 height 21
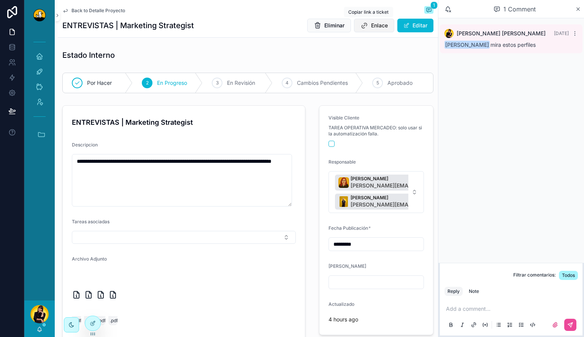
click at [371, 25] on span "Enlace" at bounding box center [379, 26] width 17 height 8
click at [38, 331] on icon "scrollable content" at bounding box center [40, 329] width 6 height 6
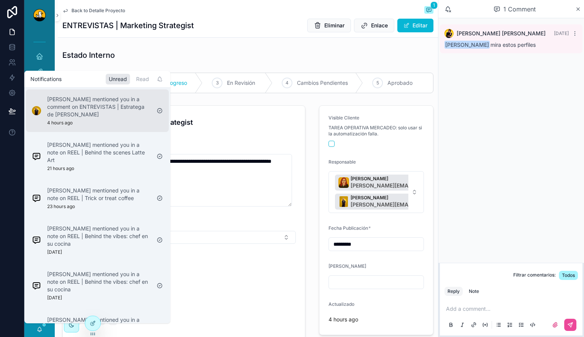
click at [92, 115] on p "[PERSON_NAME] mentioned you in a comment on ENTREVISTAS | Estratega de [PERSON_…" at bounding box center [98, 106] width 103 height 23
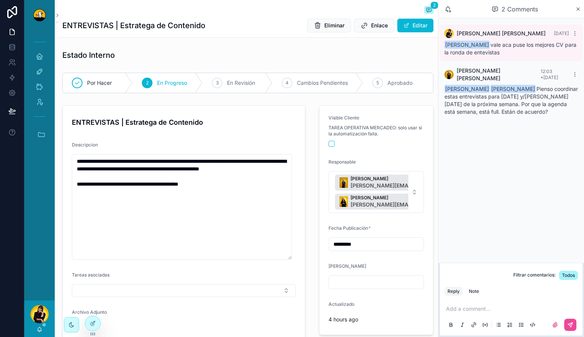
click at [486, 310] on p "scrollable content" at bounding box center [513, 309] width 134 height 8
click at [570, 326] on icon "scrollable content" at bounding box center [570, 325] width 5 height 5
click at [315, 265] on div "Visible Cliente TAREA OPERATIVA MERCADEO: solo usar si la automatización falla.…" at bounding box center [377, 247] width 124 height 291
click at [38, 59] on icon "scrollable content" at bounding box center [40, 56] width 8 height 8
